Goal: Navigation & Orientation: Go to known website

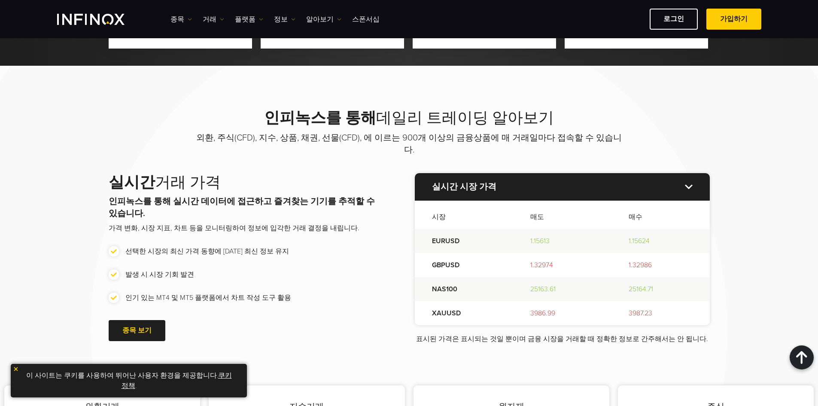
scroll to position [902, 0]
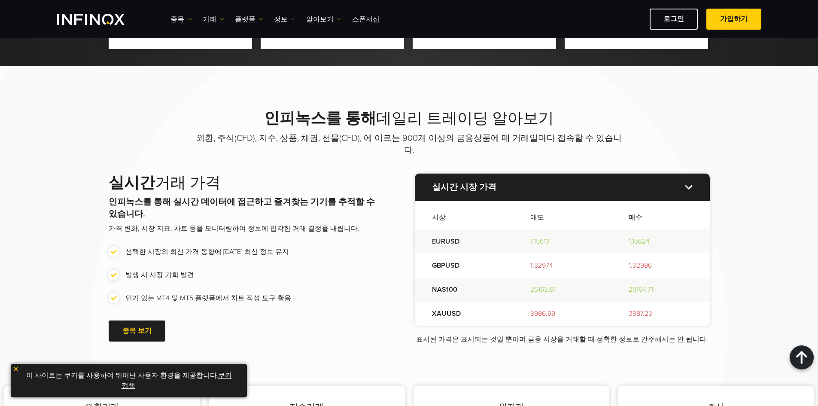
click at [107, 18] on img "INFINOX Logo" at bounding box center [90, 19] width 67 height 11
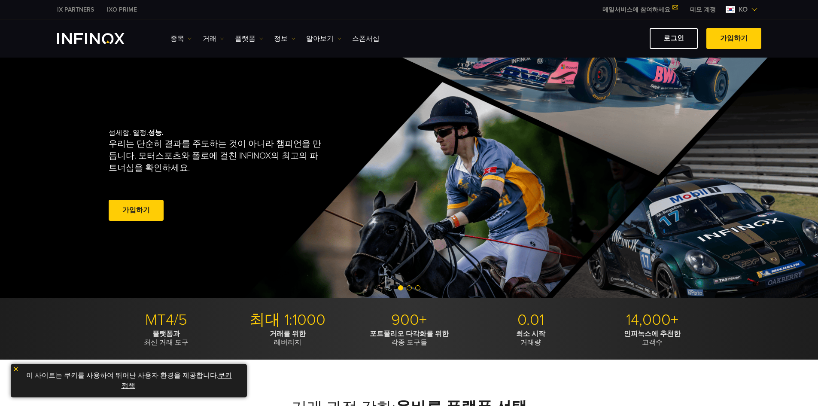
click at [97, 38] on img "INFINOX Logo" at bounding box center [90, 38] width 67 height 11
